Goal: Navigation & Orientation: Find specific page/section

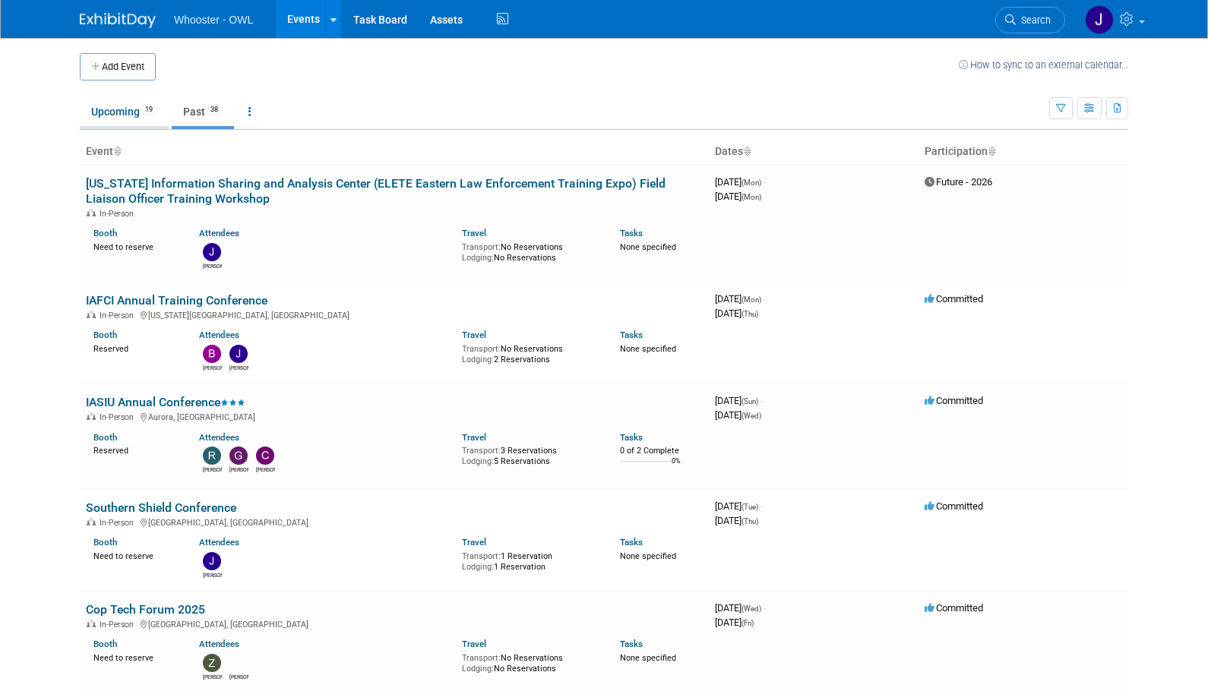
click at [125, 115] on link "Upcoming 19" at bounding box center [124, 111] width 89 height 29
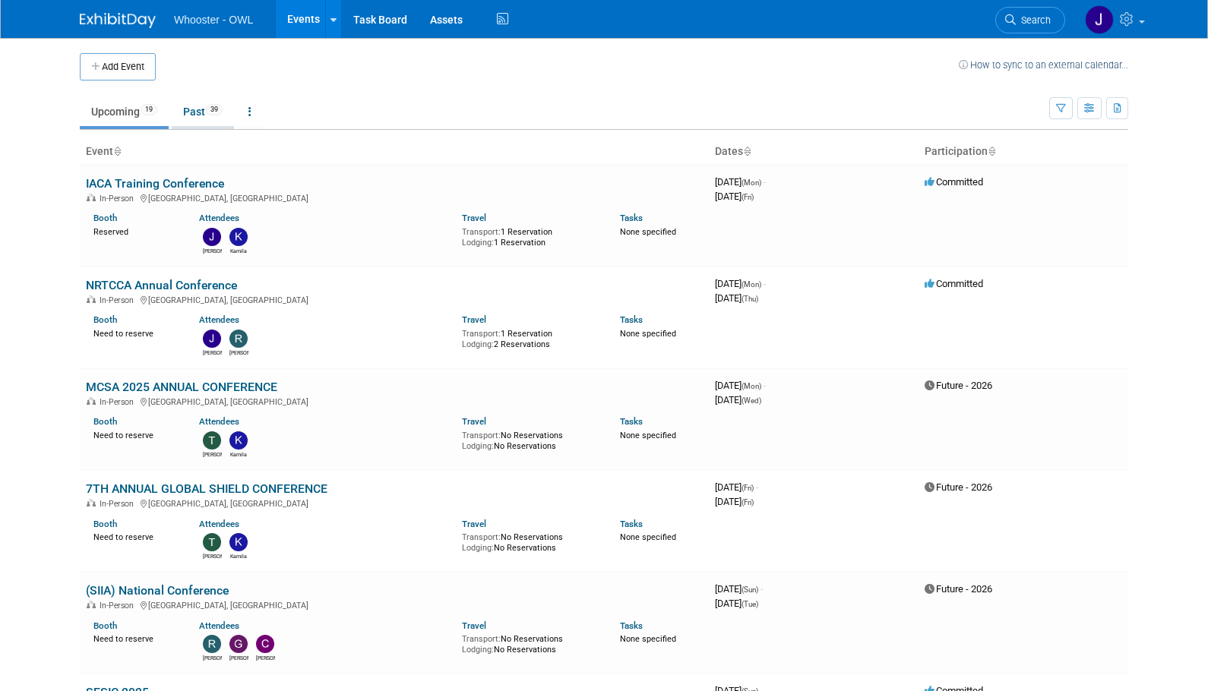
click at [202, 108] on link "Past 39" at bounding box center [203, 111] width 62 height 29
